Goal: Transaction & Acquisition: Purchase product/service

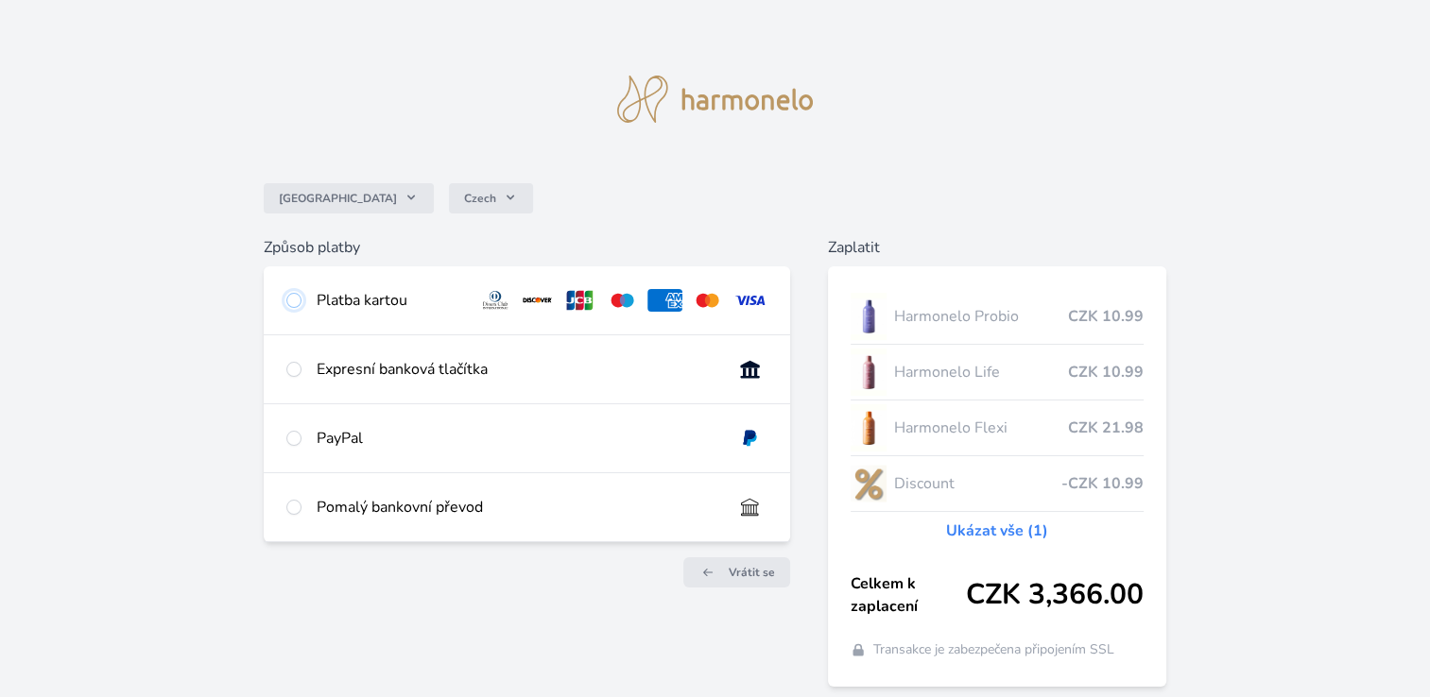
click at [293, 301] on input "radio" at bounding box center [293, 300] width 15 height 15
radio input "true"
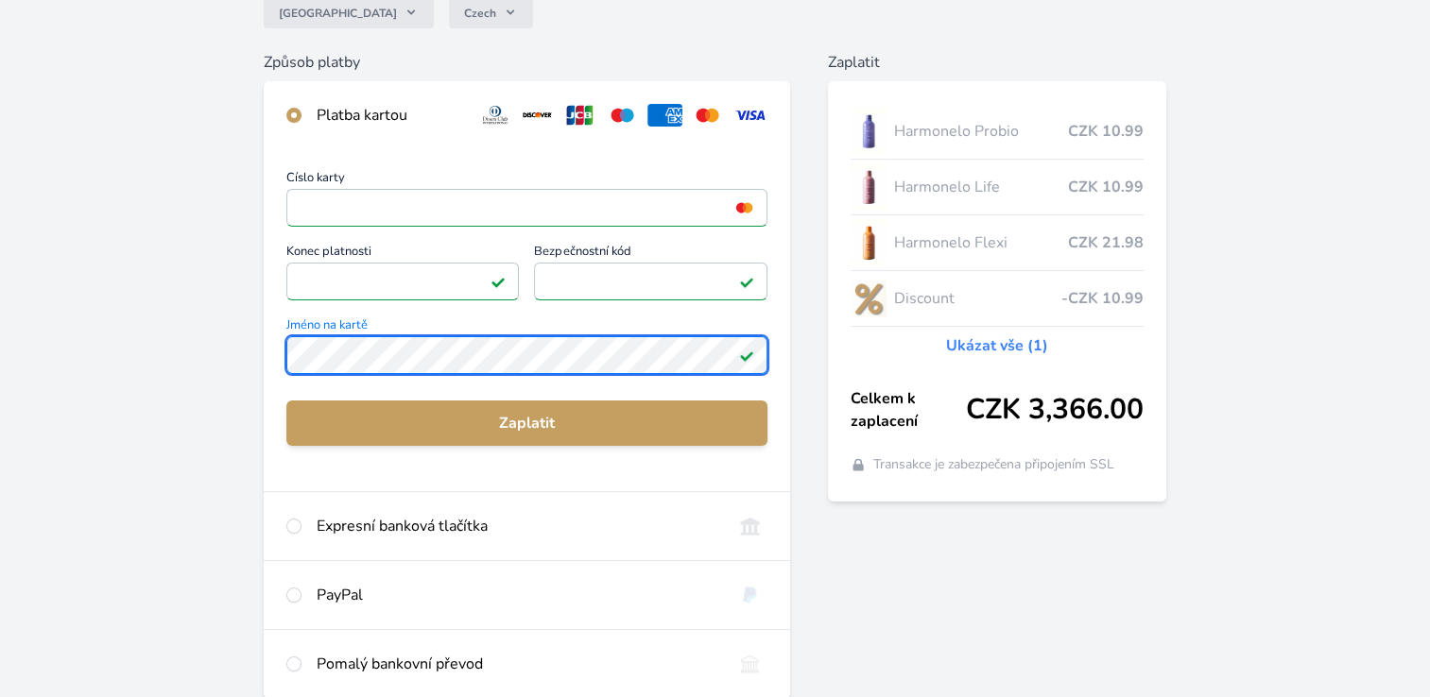
scroll to position [189, 0]
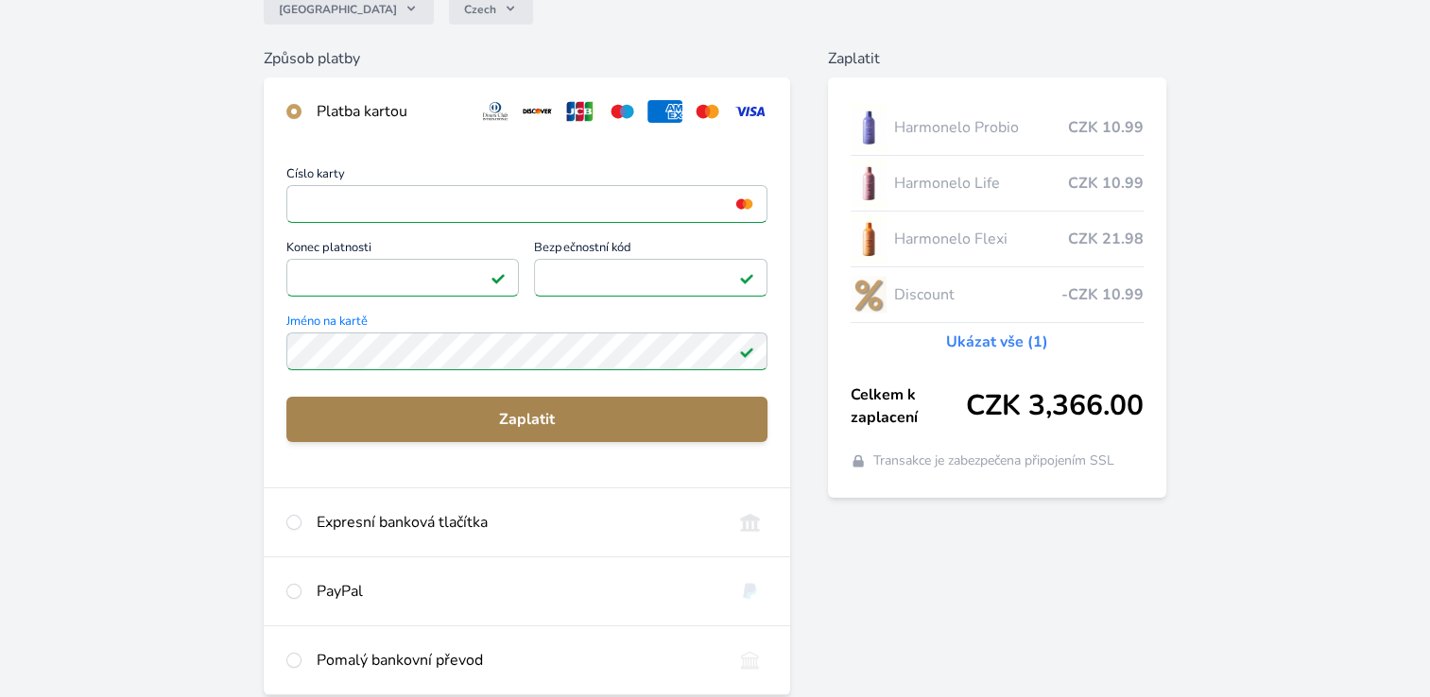
click at [521, 416] on span "Zaplatit" at bounding box center [526, 419] width 451 height 23
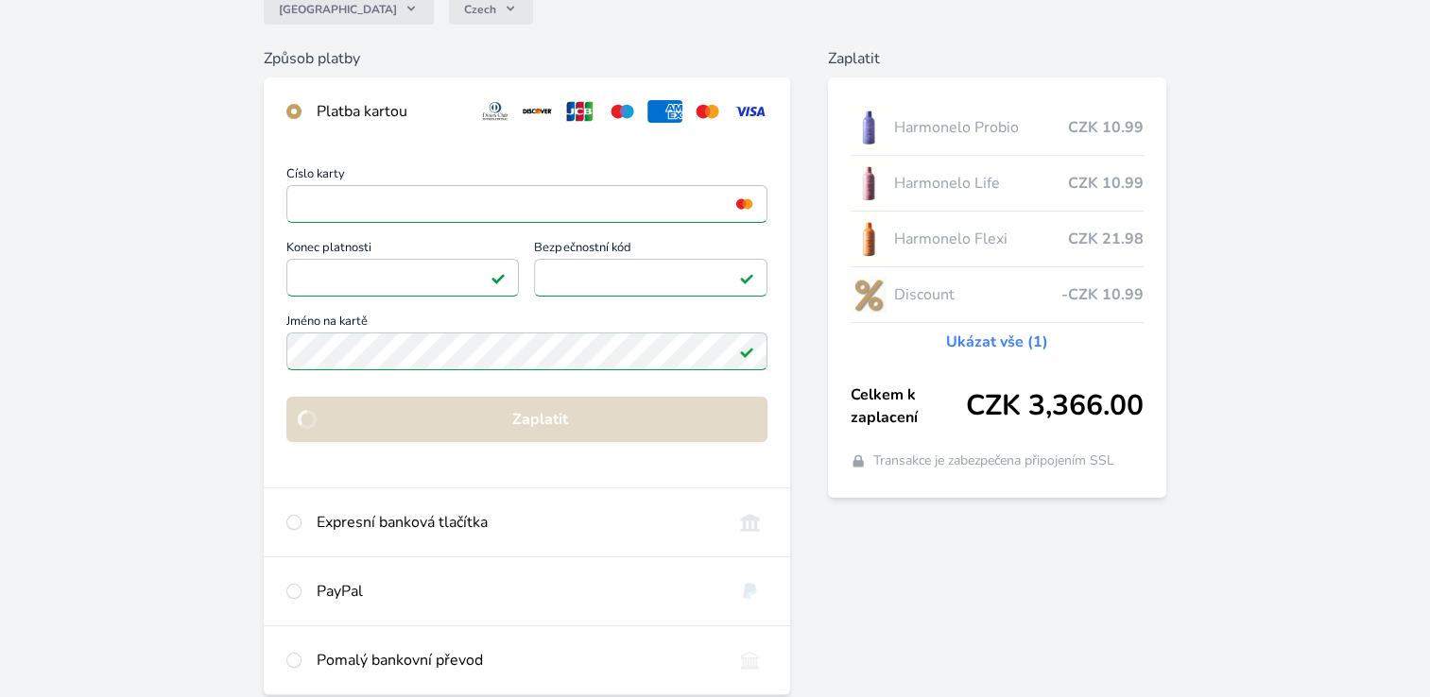
scroll to position [124, 0]
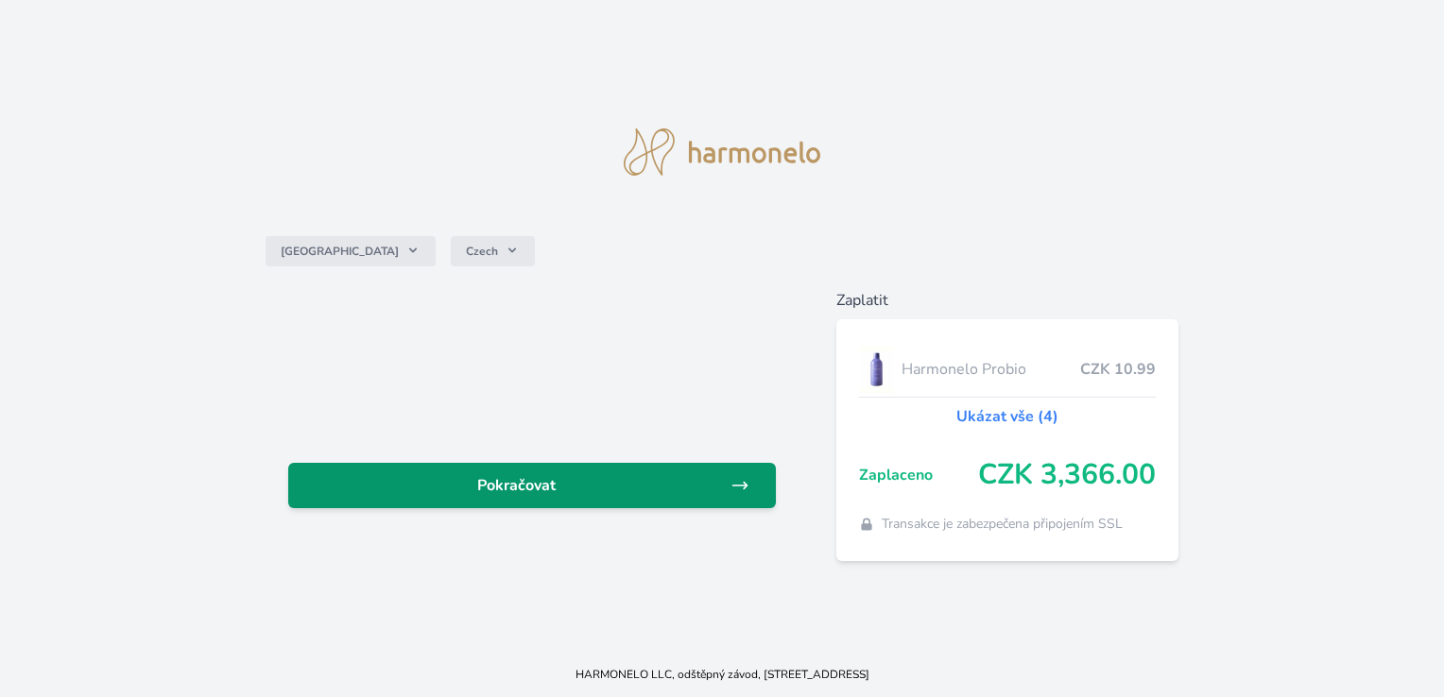
click at [717, 482] on span "Pokračovat" at bounding box center [516, 485] width 426 height 23
